Goal: Task Accomplishment & Management: Manage account settings

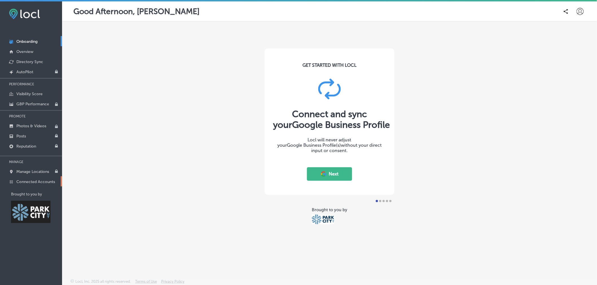
click at [40, 183] on p "Connected Accounts" at bounding box center [35, 182] width 39 height 5
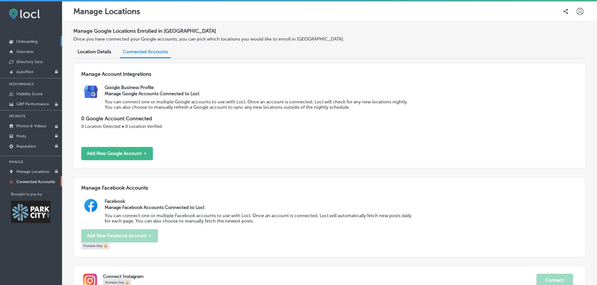
click at [30, 45] on link "Onboarding" at bounding box center [31, 41] width 62 height 10
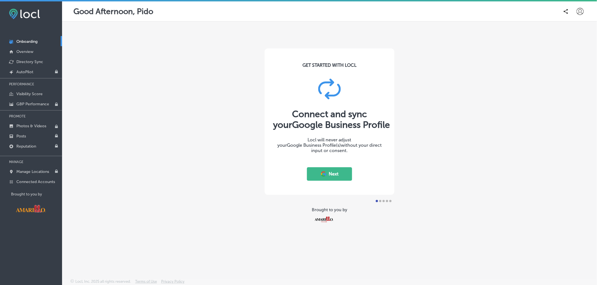
click at [399, 245] on div "GET STARTED WITH LOCL Connect and sync your Google Business Profile Locl will n…" at bounding box center [329, 136] width 535 height 231
